Goal: Complete application form

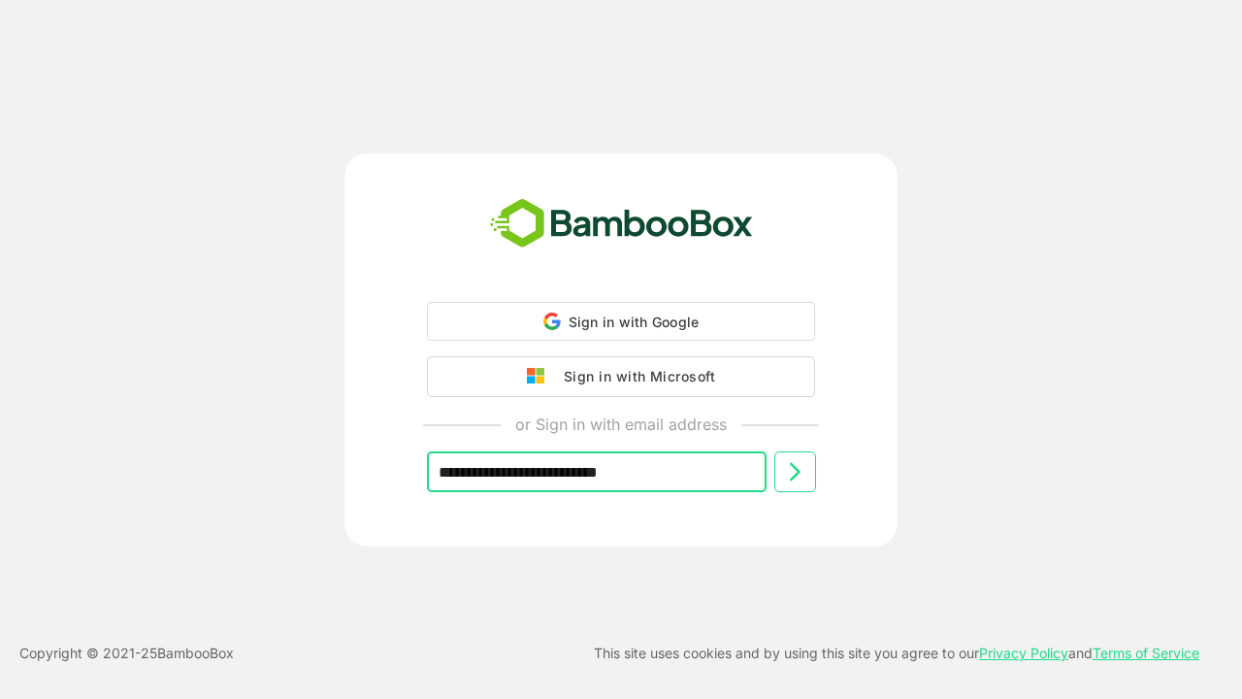
type input "**********"
click at [795, 470] on icon at bounding box center [794, 469] width 23 height 23
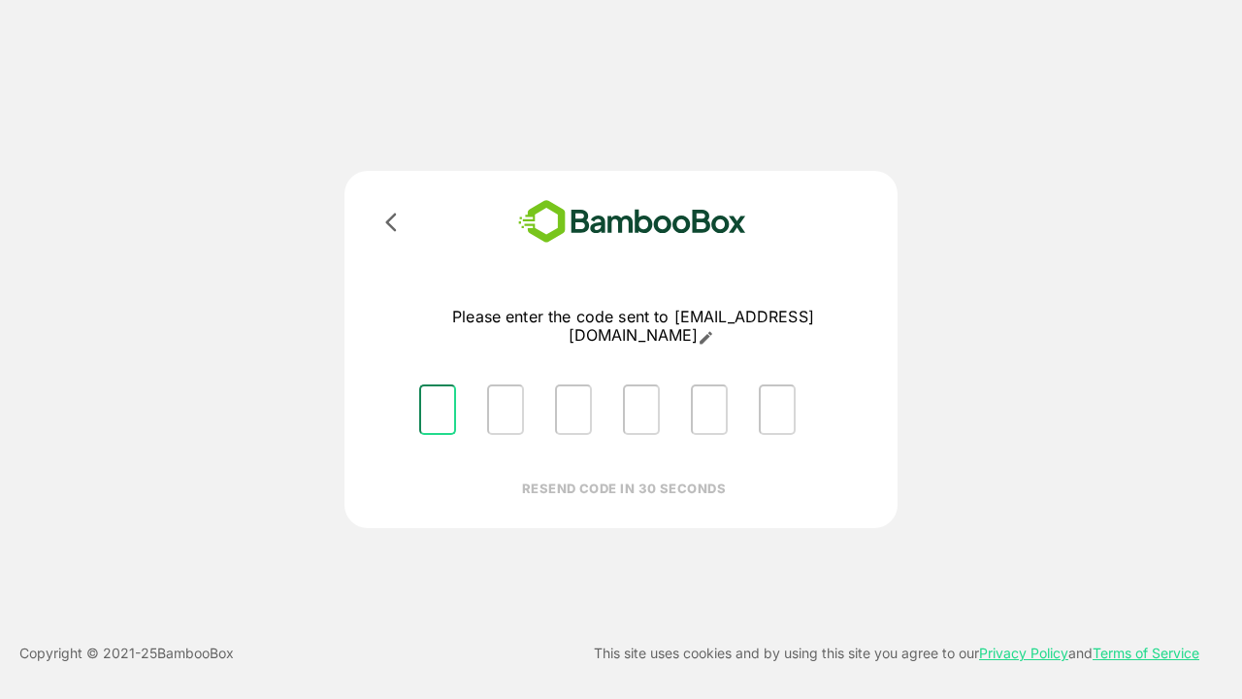
type input "*"
